Goal: Task Accomplishment & Management: Use online tool/utility

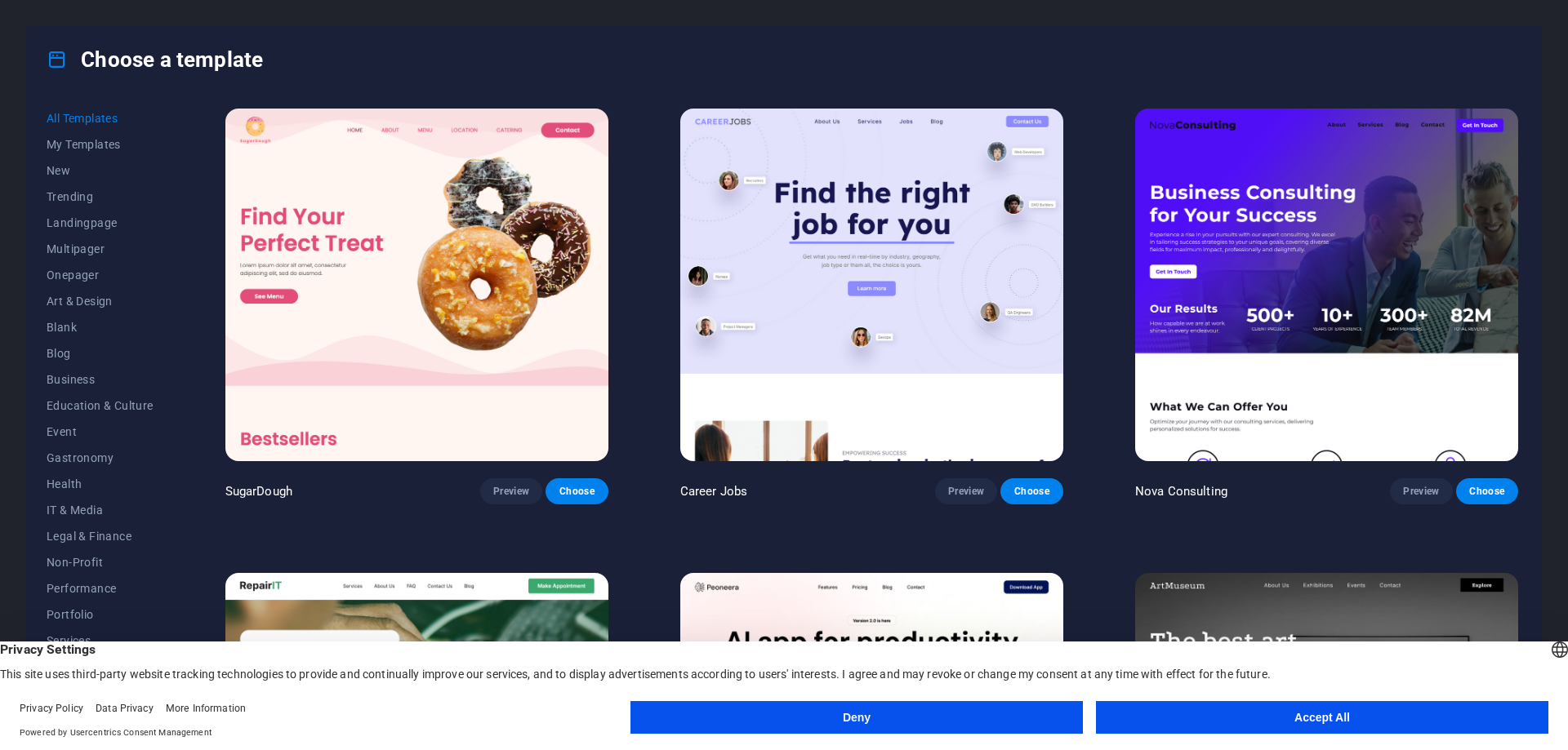
click at [925, 717] on button "Deny" at bounding box center [857, 717] width 452 height 32
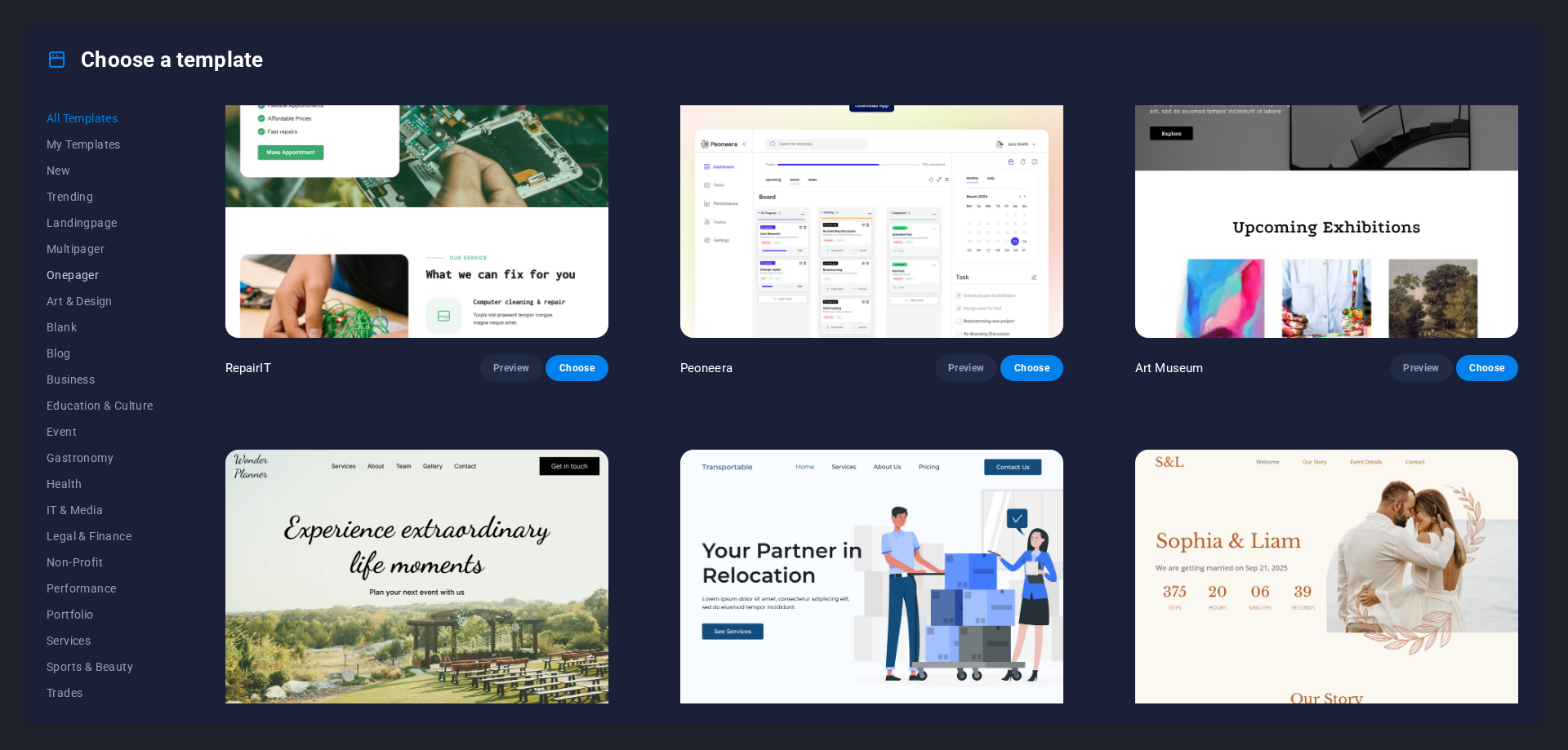
click at [71, 277] on span "Onepager" at bounding box center [100, 274] width 107 height 13
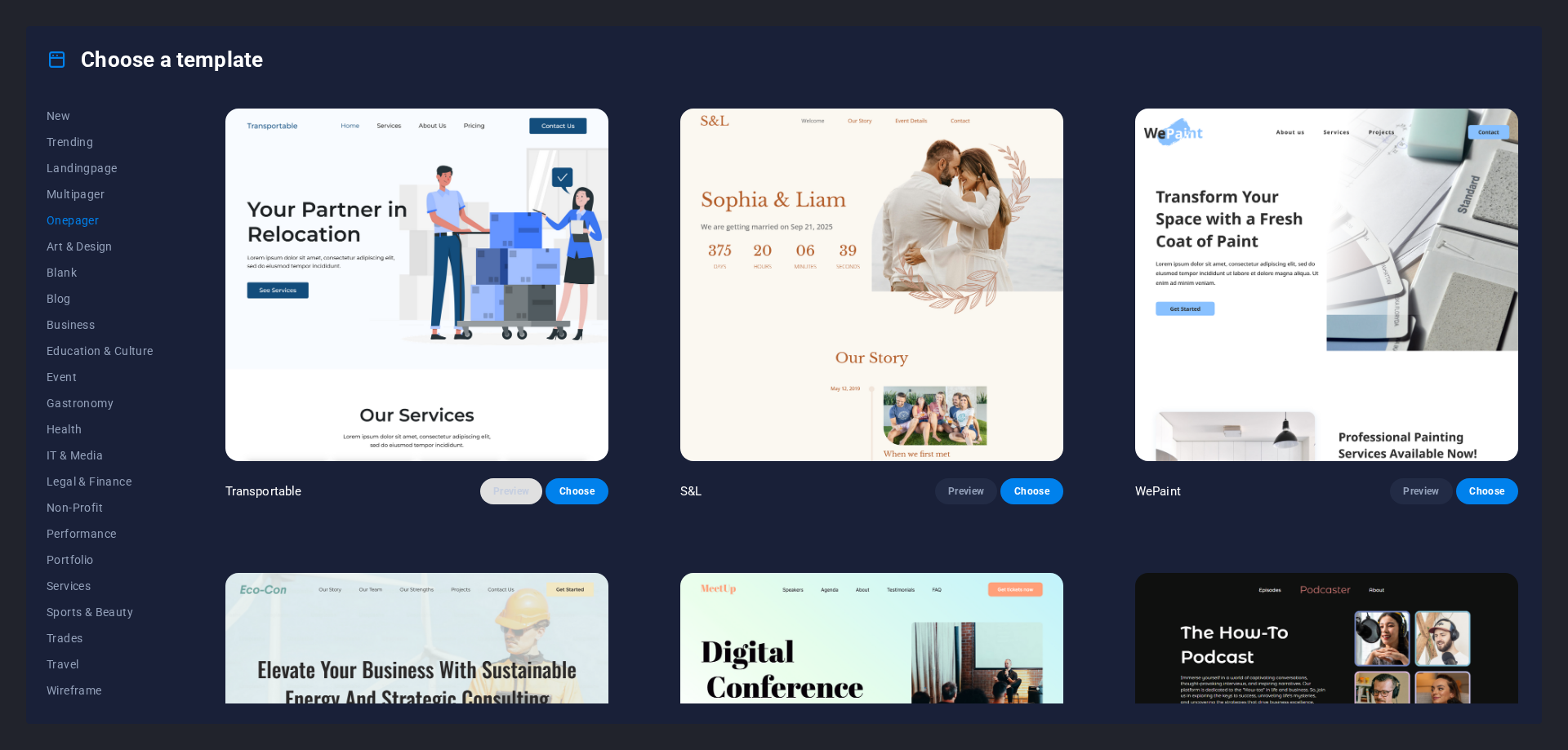
click at [520, 490] on span "Preview" at bounding box center [511, 491] width 36 height 13
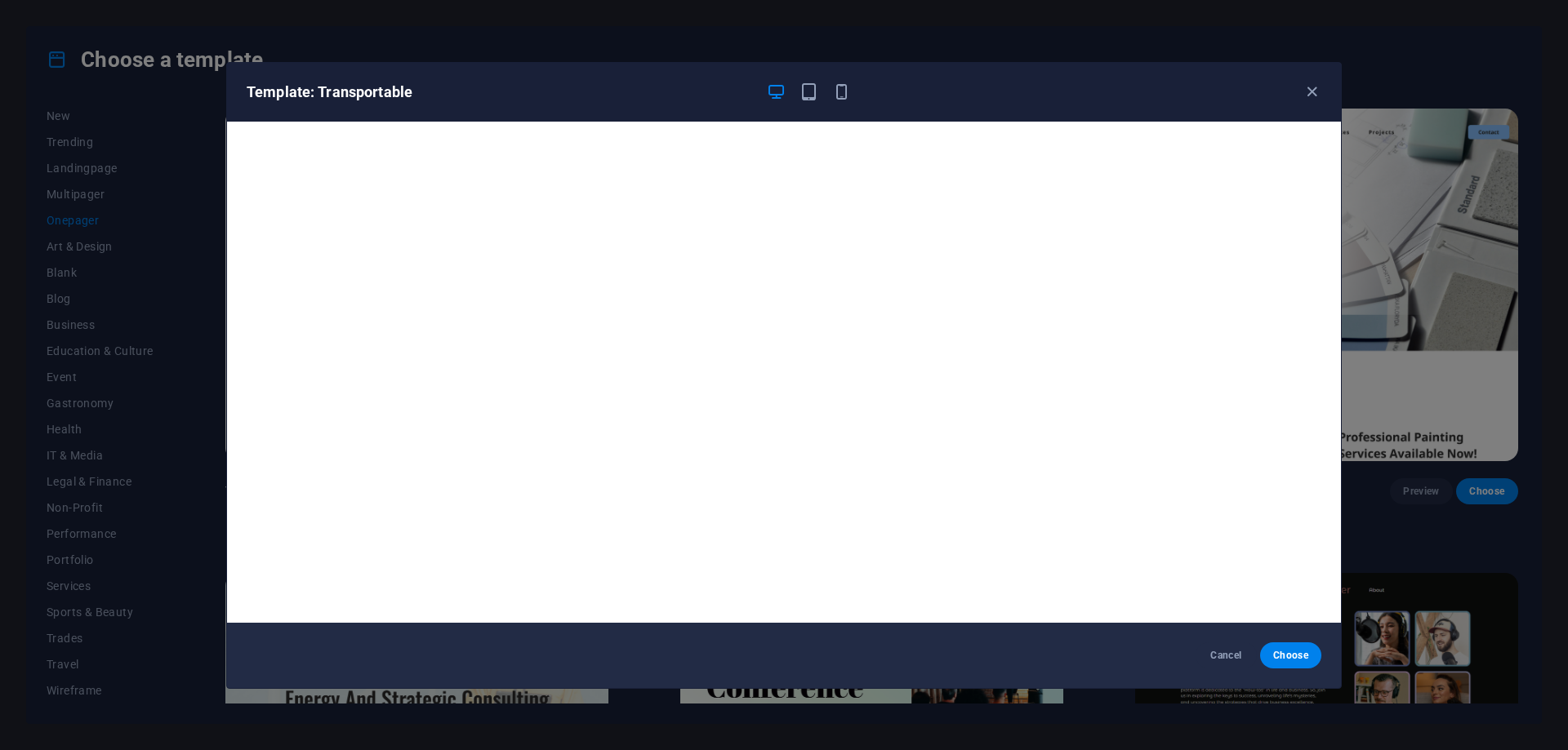
scroll to position [3, 0]
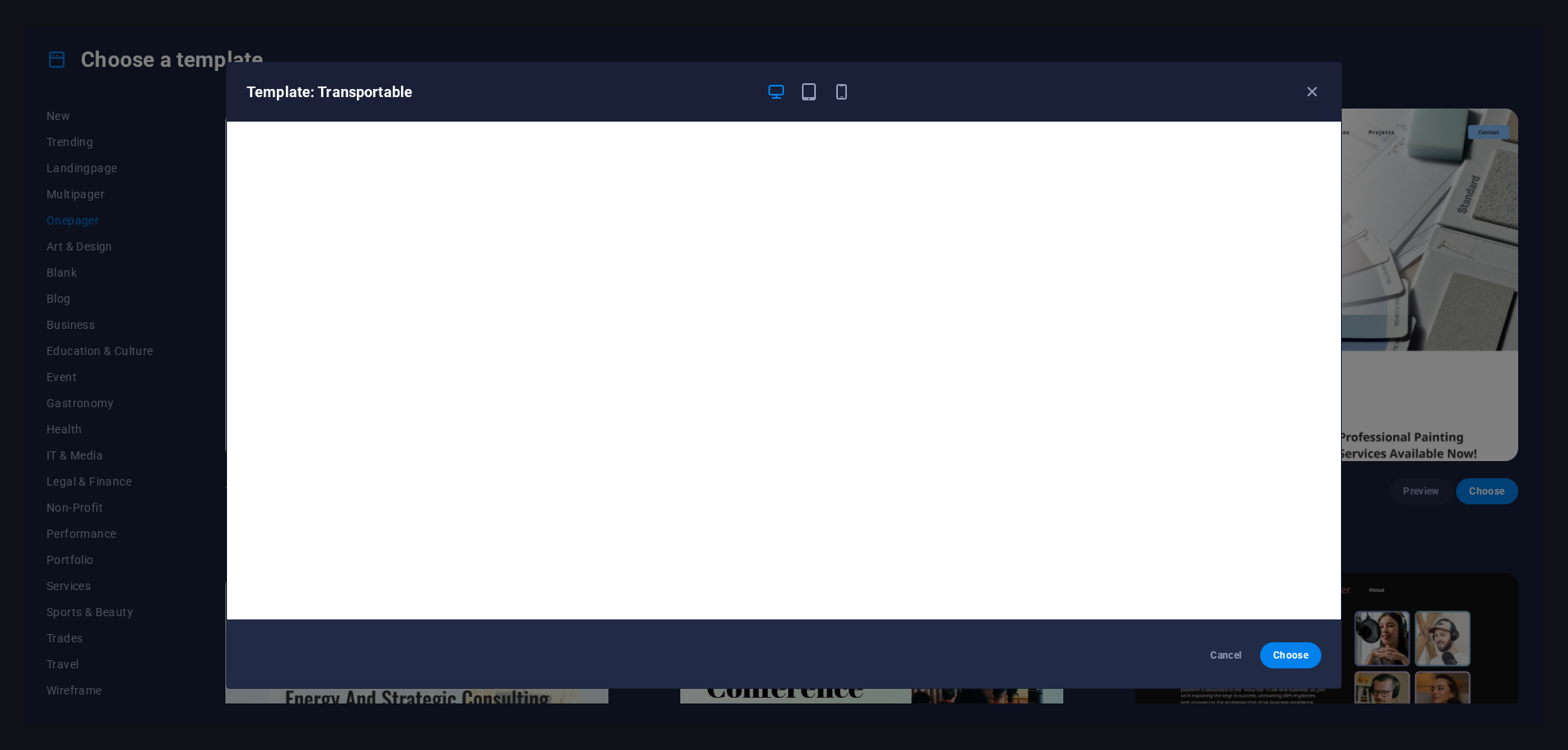
click at [1303, 84] on div "Template: Transportable" at bounding box center [784, 92] width 1114 height 59
drag, startPoint x: 855, startPoint y: 91, endPoint x: 838, endPoint y: 91, distance: 17.0
click at [850, 91] on div "Template: Transportable" at bounding box center [774, 92] width 1055 height 20
click at [839, 91] on icon "button" at bounding box center [841, 91] width 19 height 19
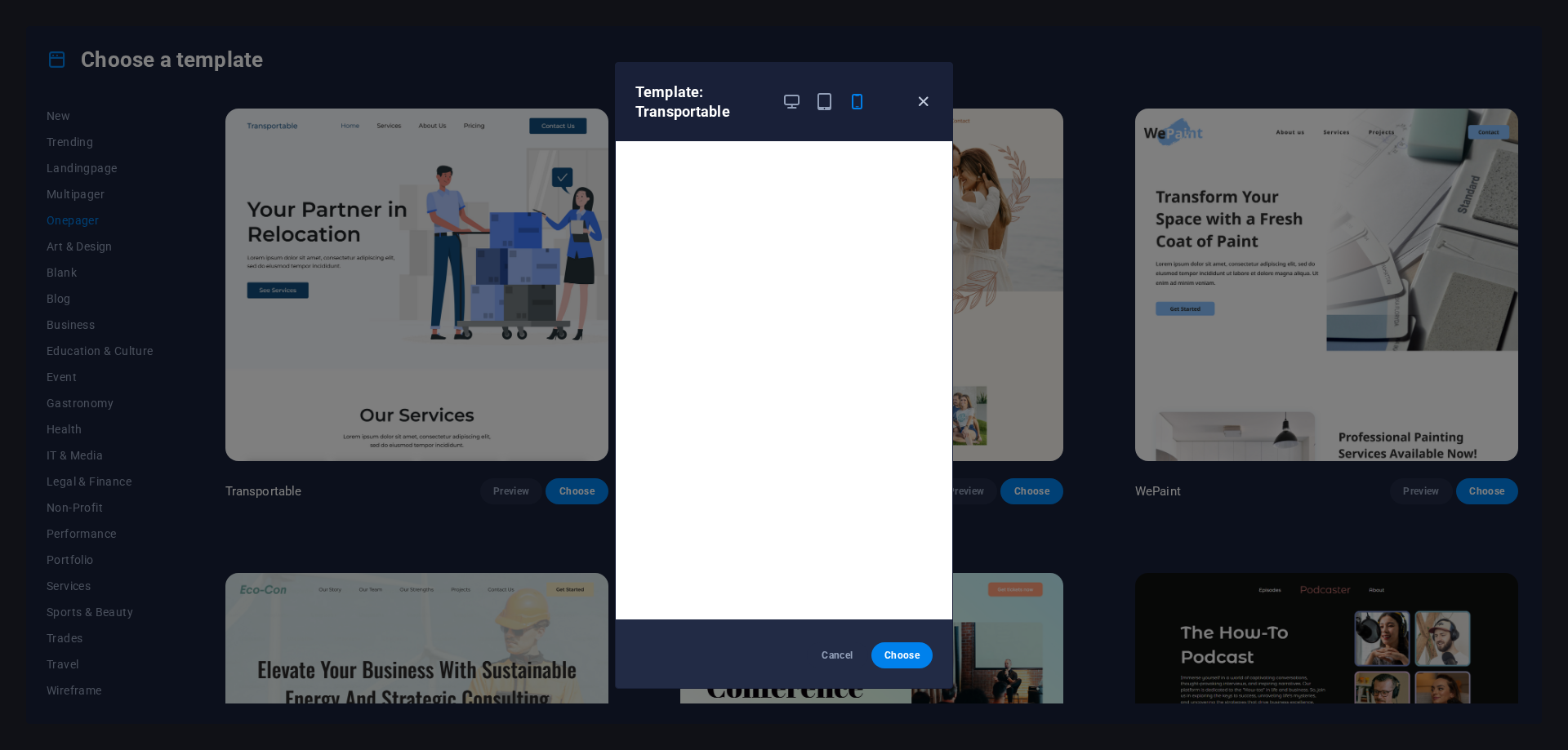
click at [927, 98] on icon "button" at bounding box center [923, 101] width 19 height 19
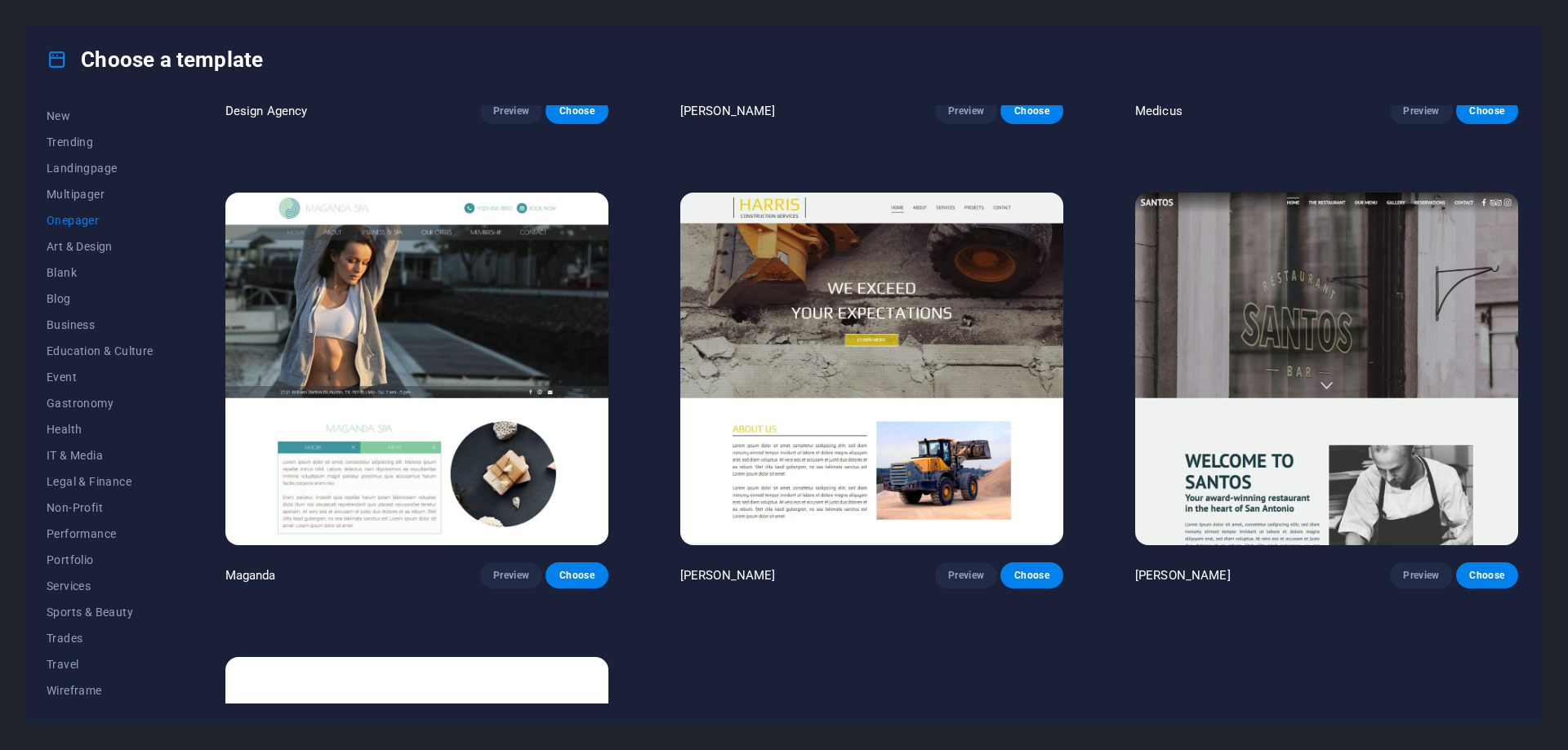
scroll to position [10500, 0]
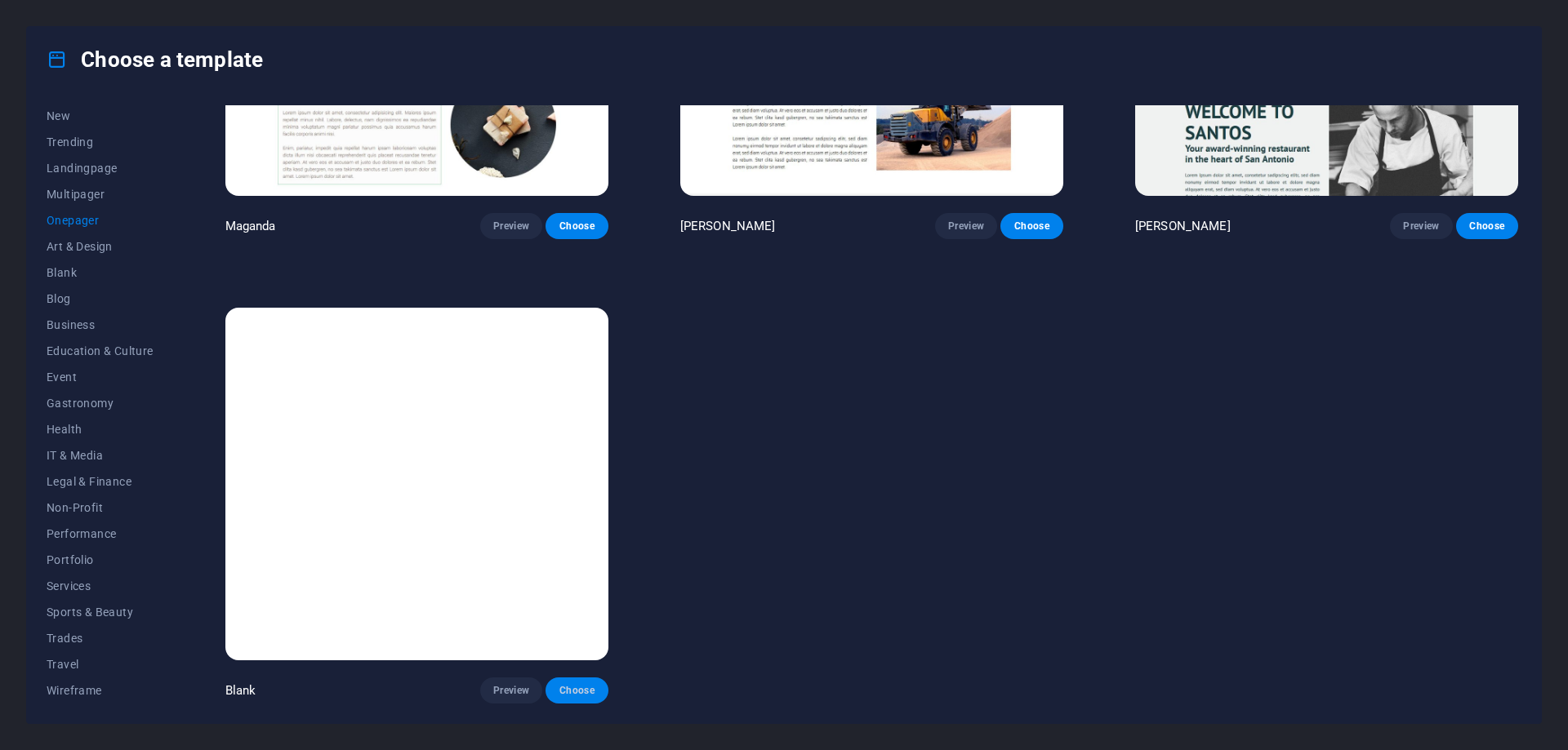
click at [573, 689] on span "Choose" at bounding box center [576, 690] width 36 height 13
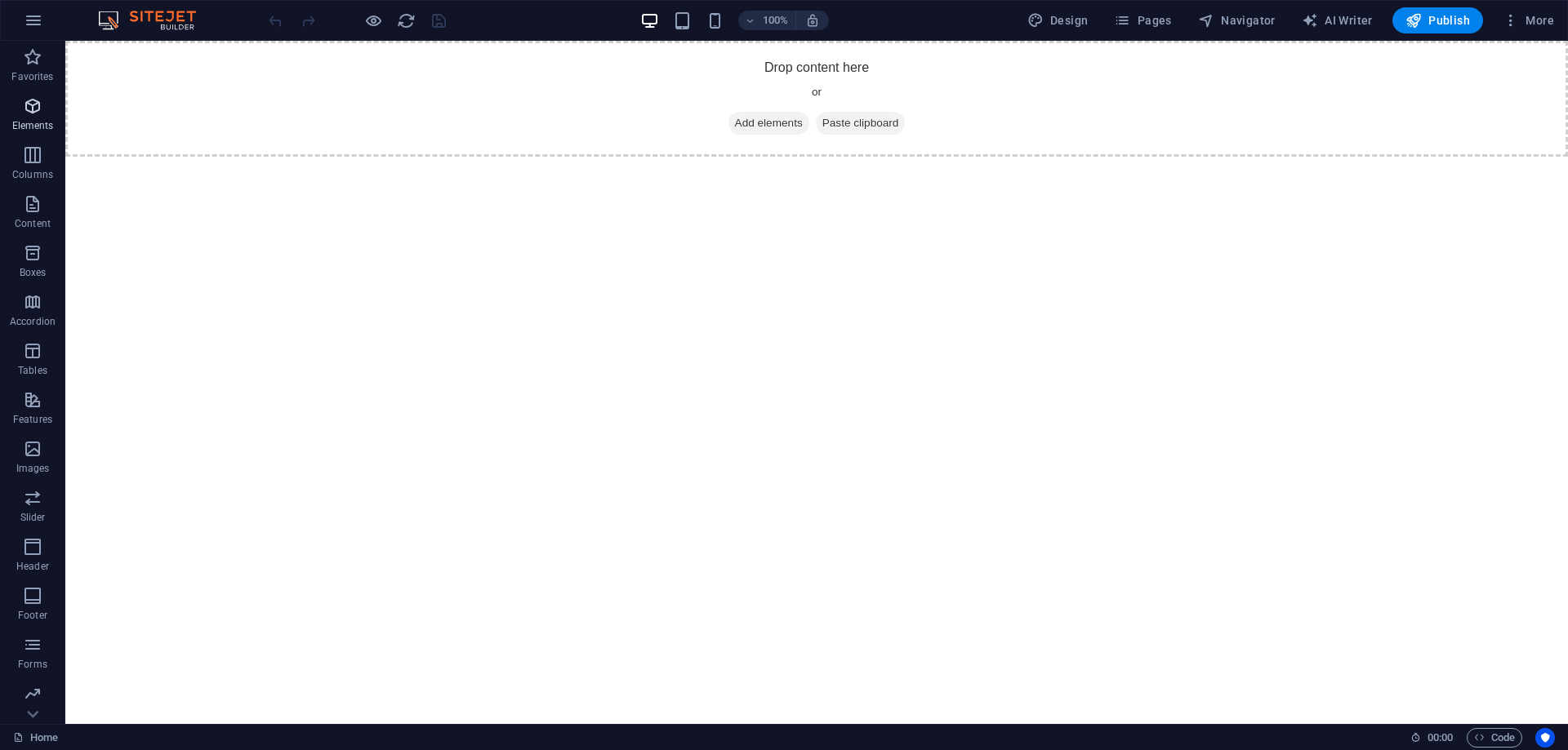
click at [28, 111] on icon "button" at bounding box center [32, 106] width 20 height 20
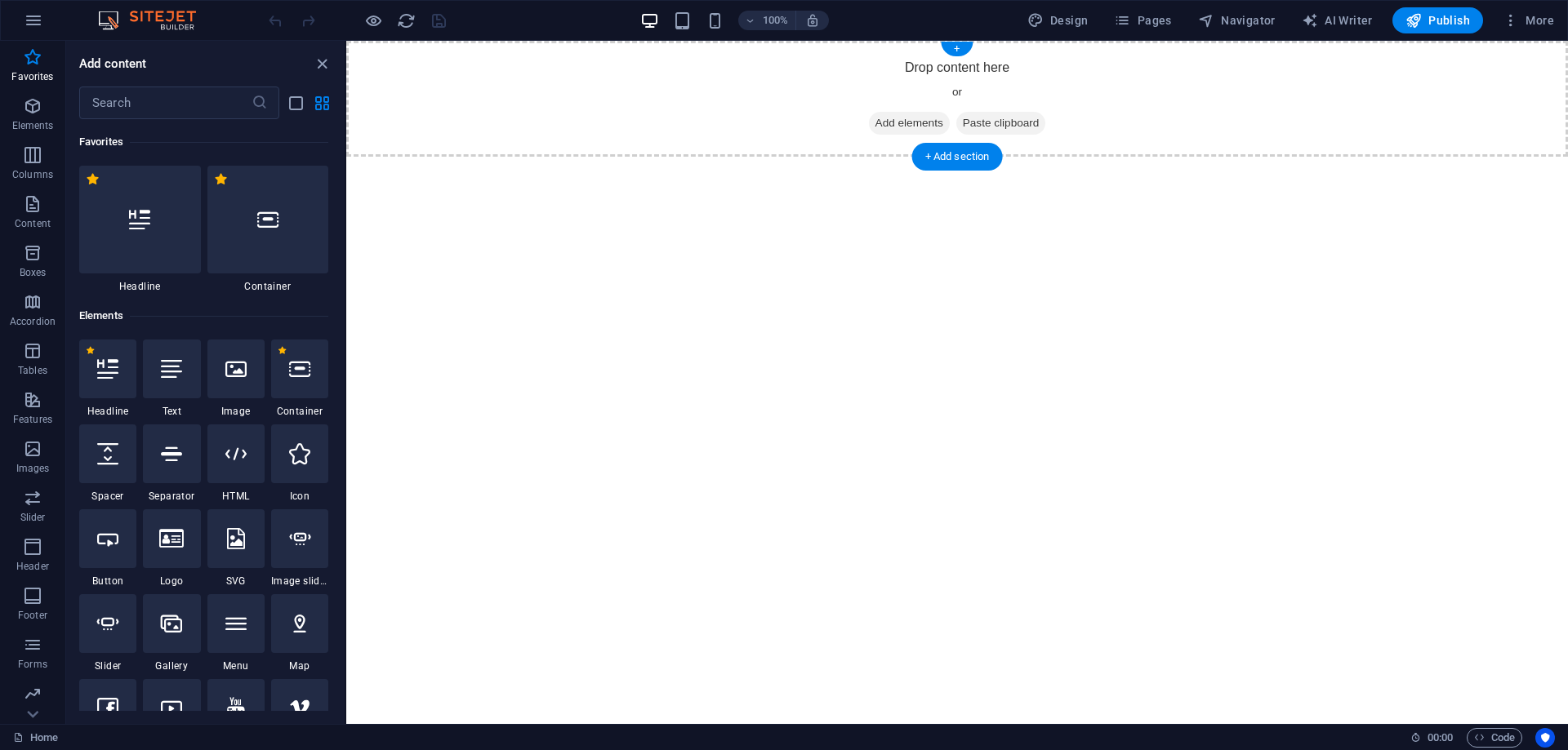
click at [889, 115] on span "Add elements" at bounding box center [909, 122] width 81 height 23
click at [179, 98] on input "text" at bounding box center [166, 102] width 172 height 32
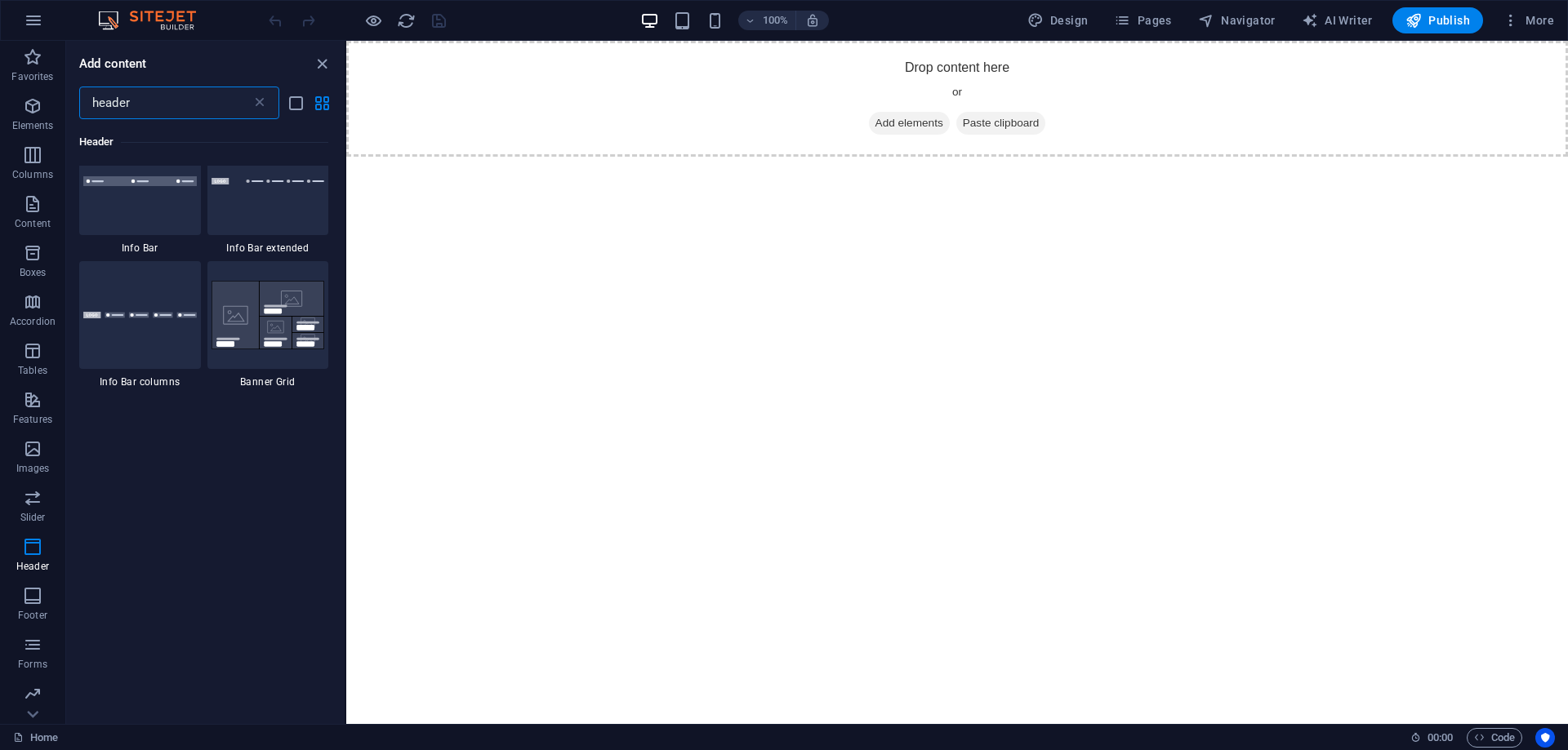
scroll to position [1064, 0]
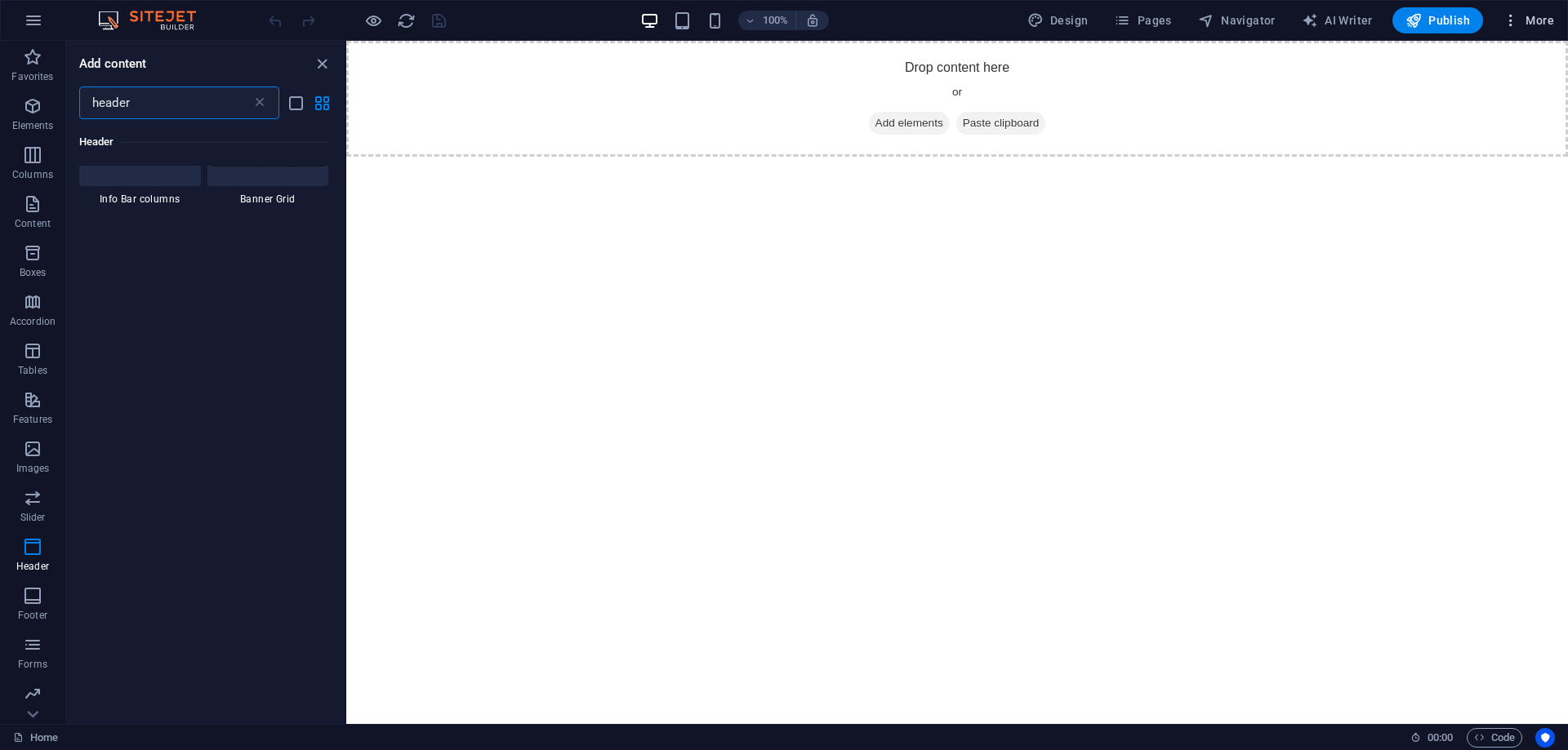
type input "header"
click at [1542, 18] on span "More" at bounding box center [1528, 21] width 52 height 17
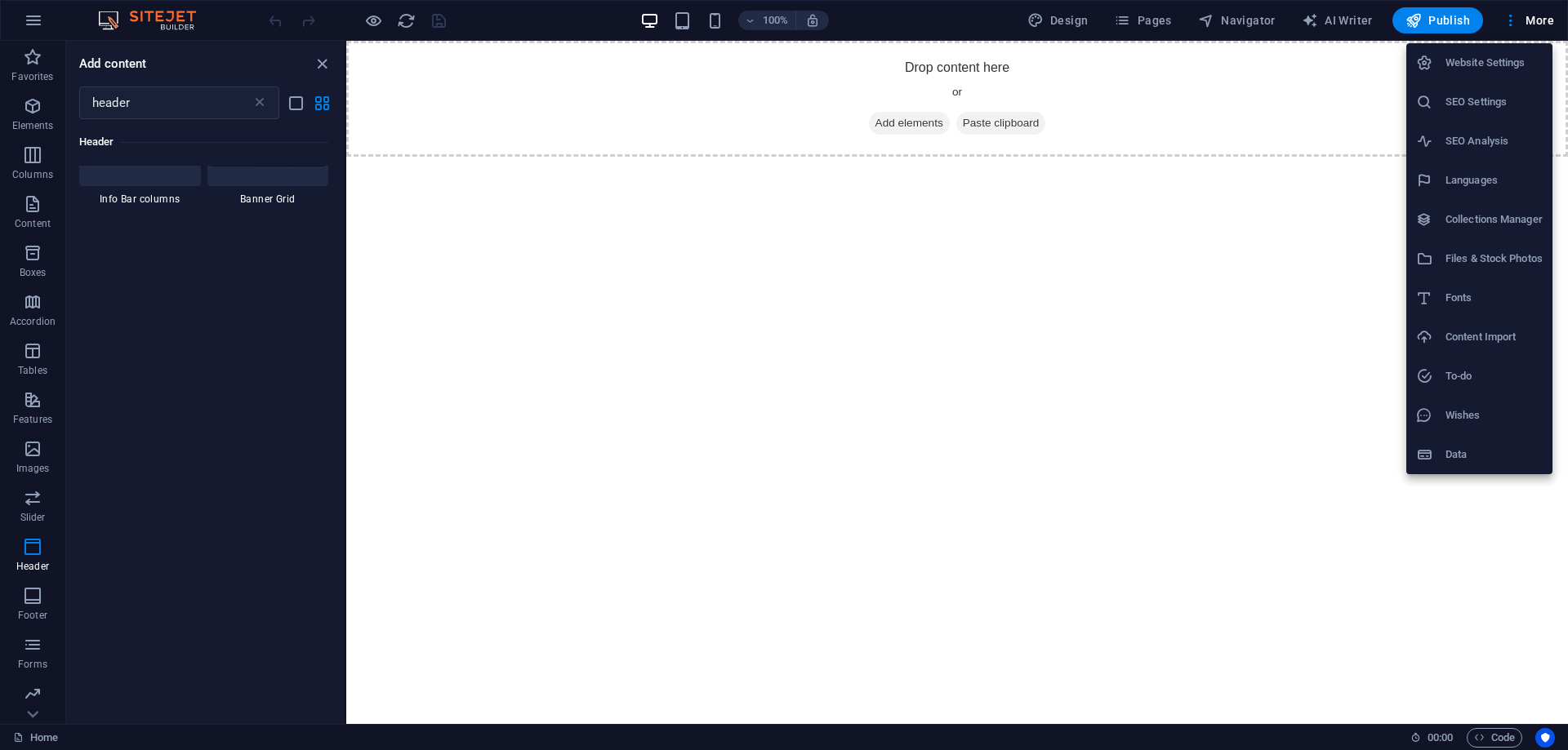
click at [41, 18] on div at bounding box center [784, 375] width 1568 height 750
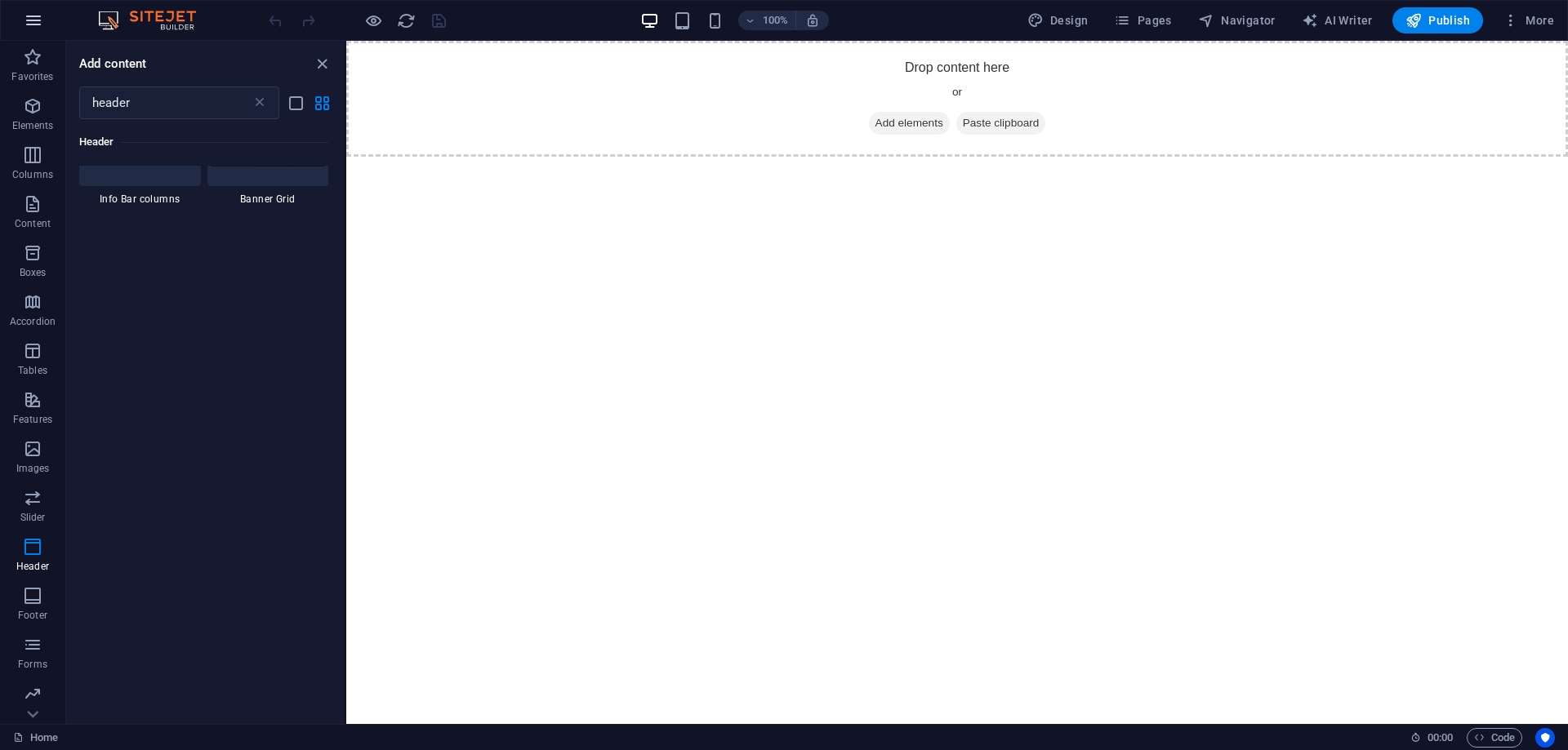
click at [36, 18] on icon "button" at bounding box center [33, 21] width 20 height 20
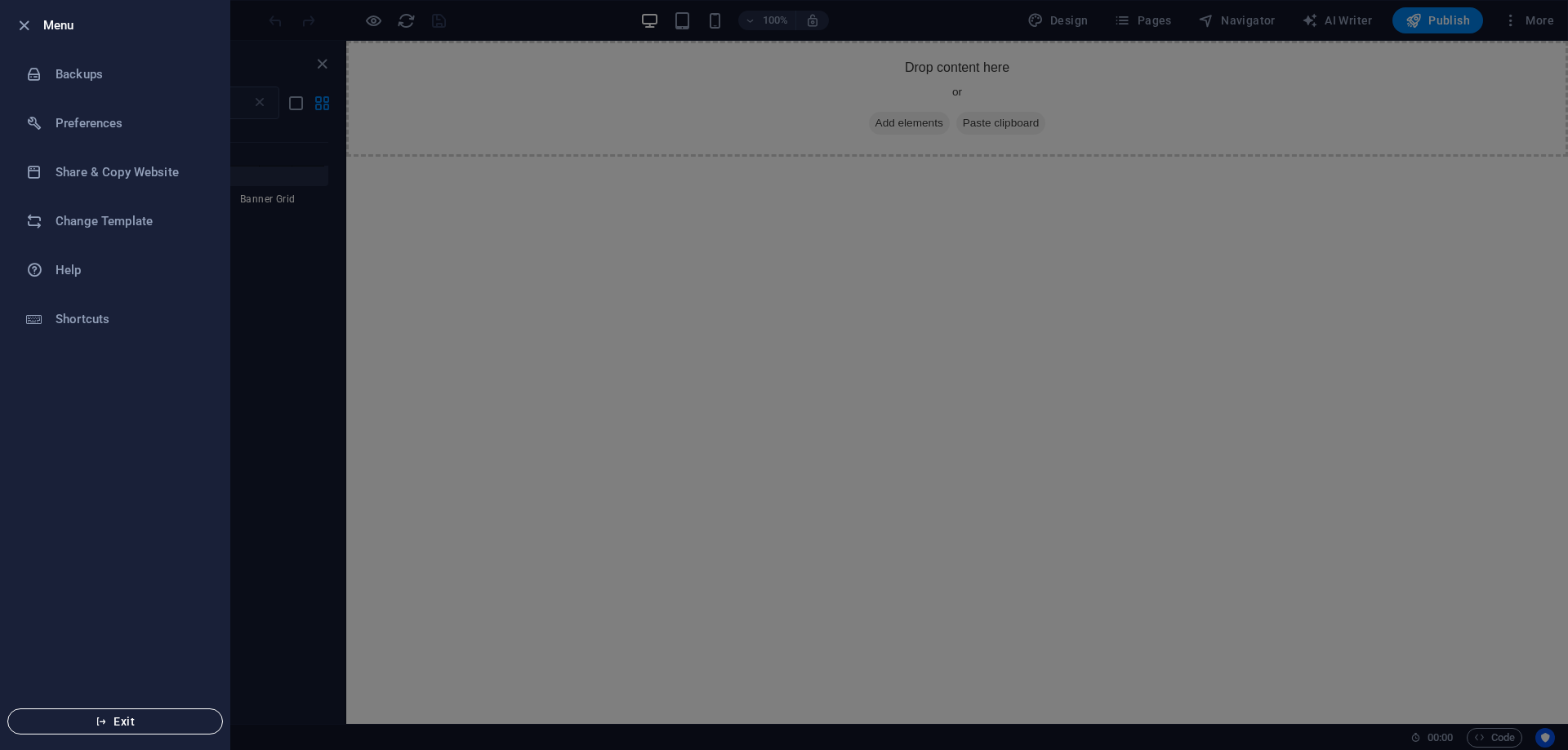
drag, startPoint x: 117, startPoint y: 703, endPoint x: 119, endPoint y: 715, distance: 12.2
click at [120, 715] on li "Exit" at bounding box center [115, 722] width 228 height 56
click at [113, 725] on span "Exit" at bounding box center [116, 721] width 188 height 13
